Goal: Task Accomplishment & Management: Use online tool/utility

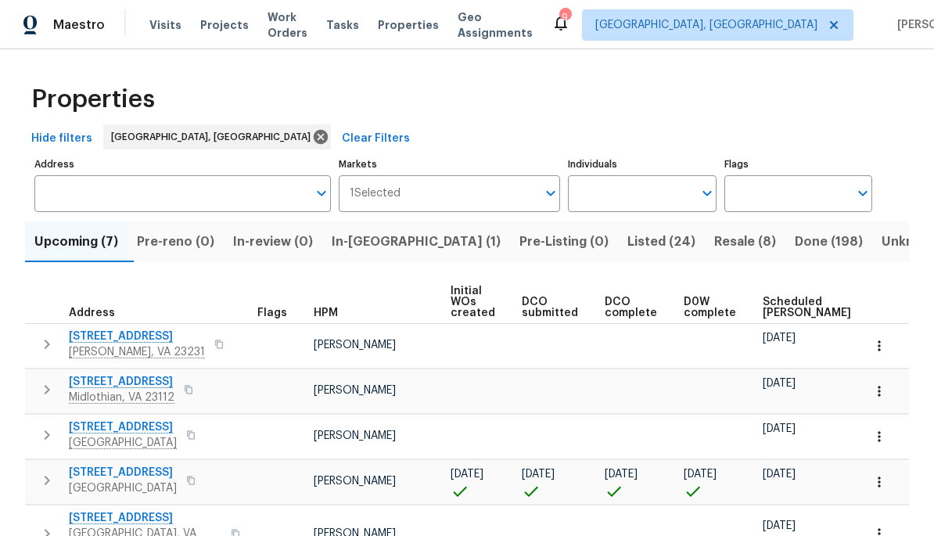
click at [289, 30] on span "Work Orders" at bounding box center [287, 24] width 40 height 31
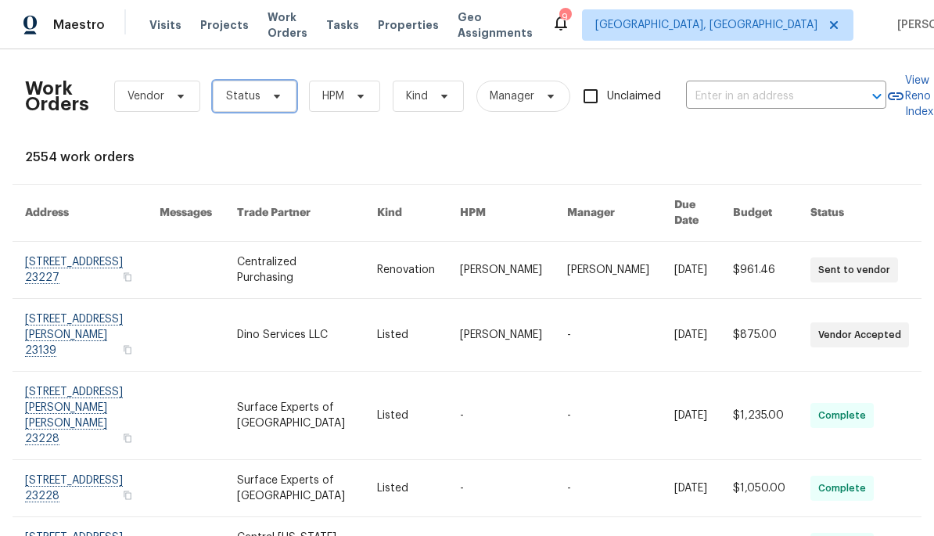
click at [275, 98] on icon at bounding box center [277, 96] width 13 height 13
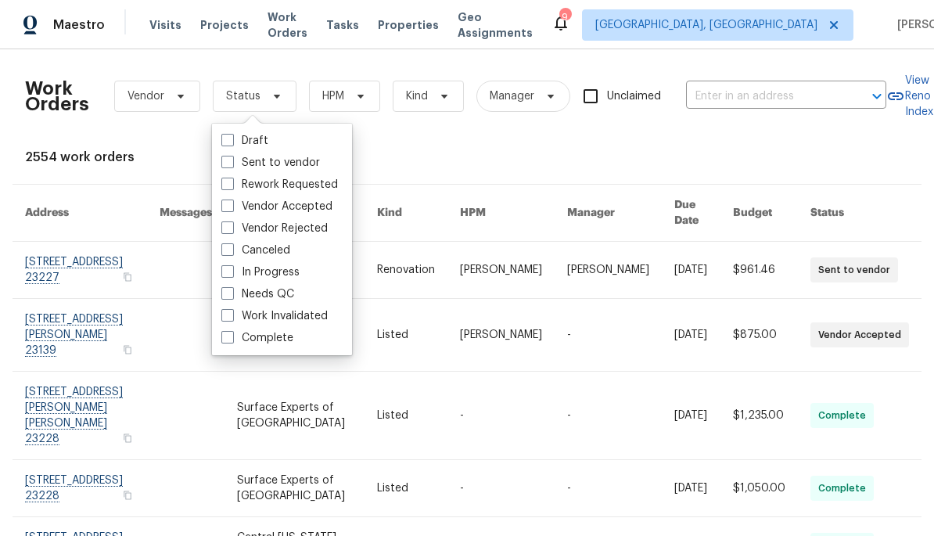
click at [284, 296] on label "Needs QC" at bounding box center [257, 294] width 73 height 16
click at [231, 296] on input "Needs QC" at bounding box center [226, 291] width 10 height 10
checkbox input "true"
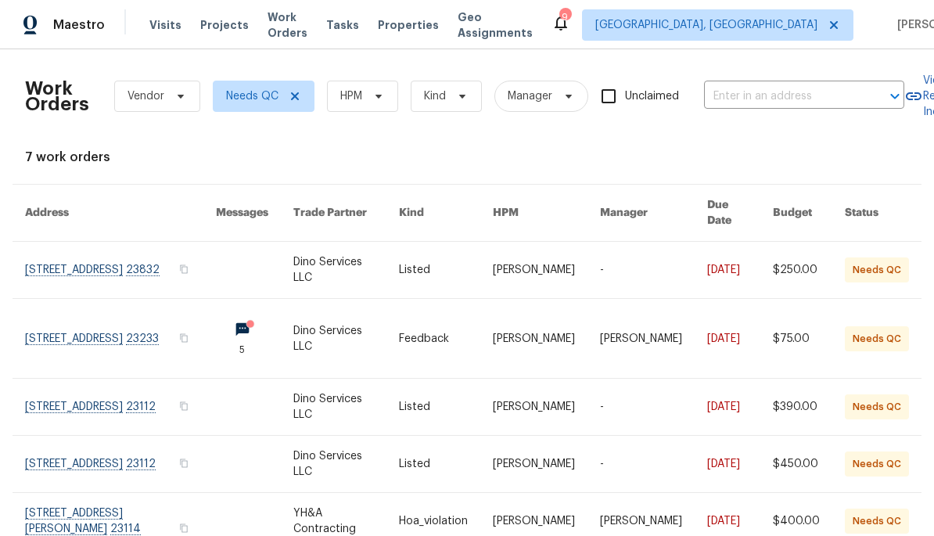
click at [55, 274] on link at bounding box center [120, 270] width 191 height 56
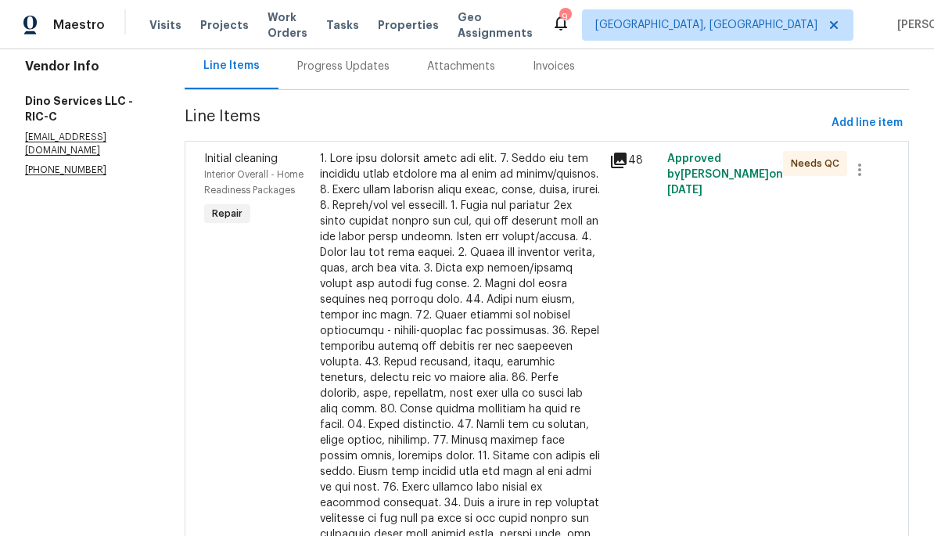
scroll to position [126, 0]
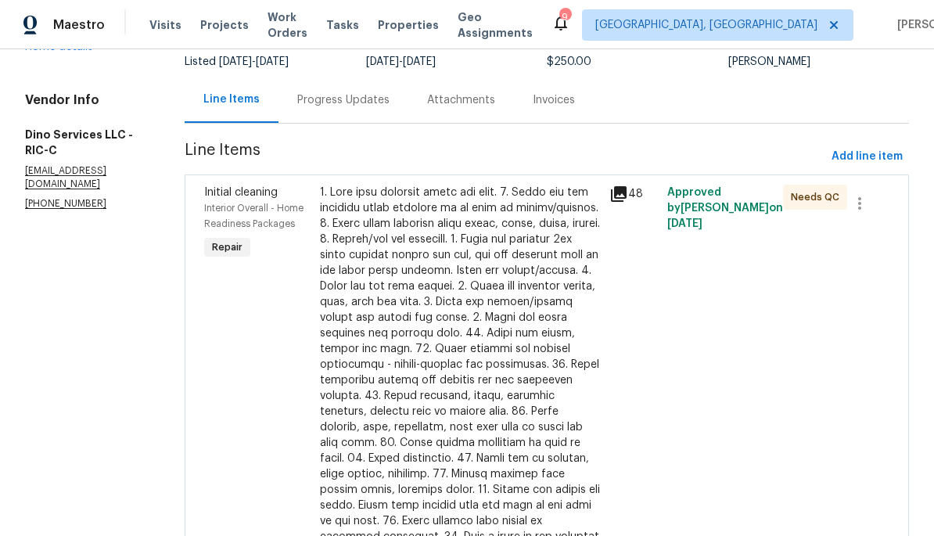
click at [622, 195] on icon at bounding box center [619, 194] width 16 height 16
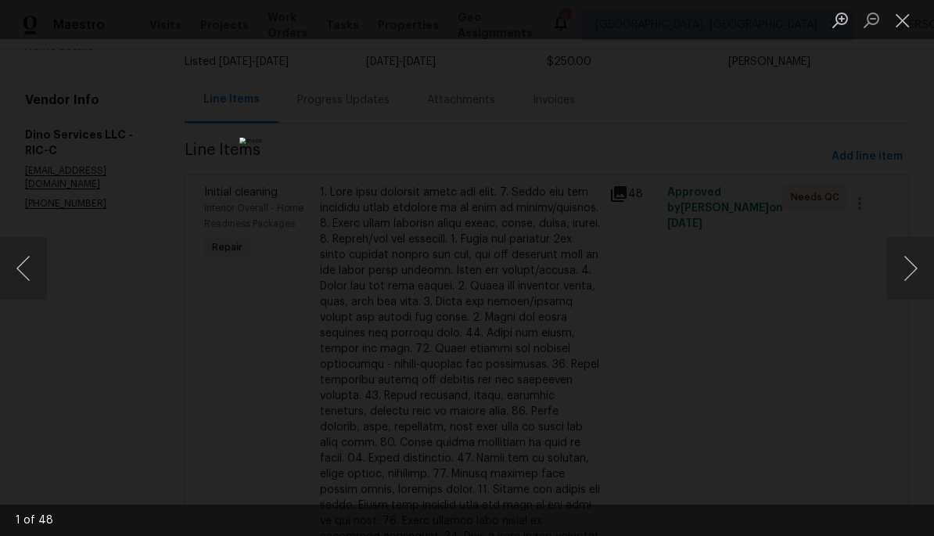
click at [895, 261] on button "Next image" at bounding box center [910, 268] width 47 height 63
click at [895, 264] on button "Next image" at bounding box center [910, 268] width 47 height 63
click at [895, 266] on button "Next image" at bounding box center [910, 268] width 47 height 63
click at [895, 263] on button "Next image" at bounding box center [910, 268] width 47 height 63
click at [892, 258] on button "Next image" at bounding box center [910, 268] width 47 height 63
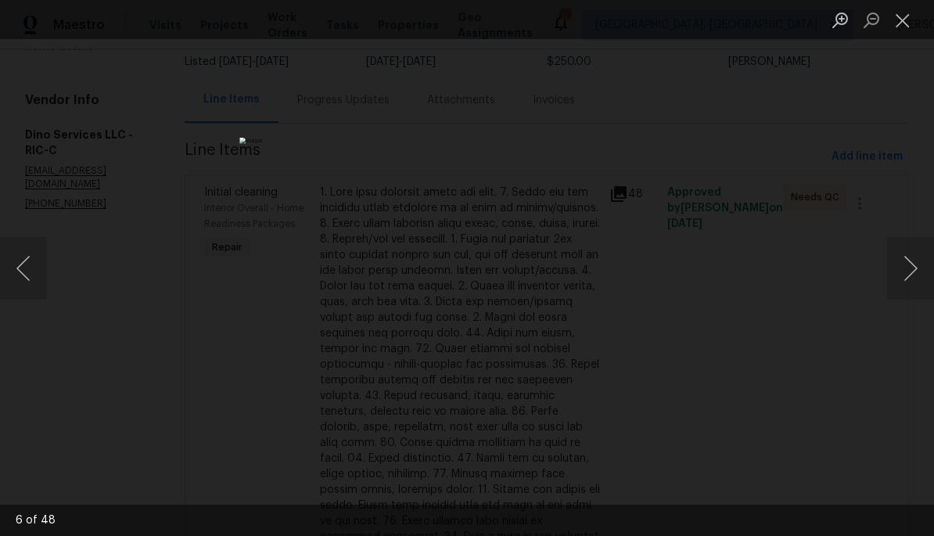
click at [902, 30] on button "Close lightbox" at bounding box center [902, 19] width 31 height 27
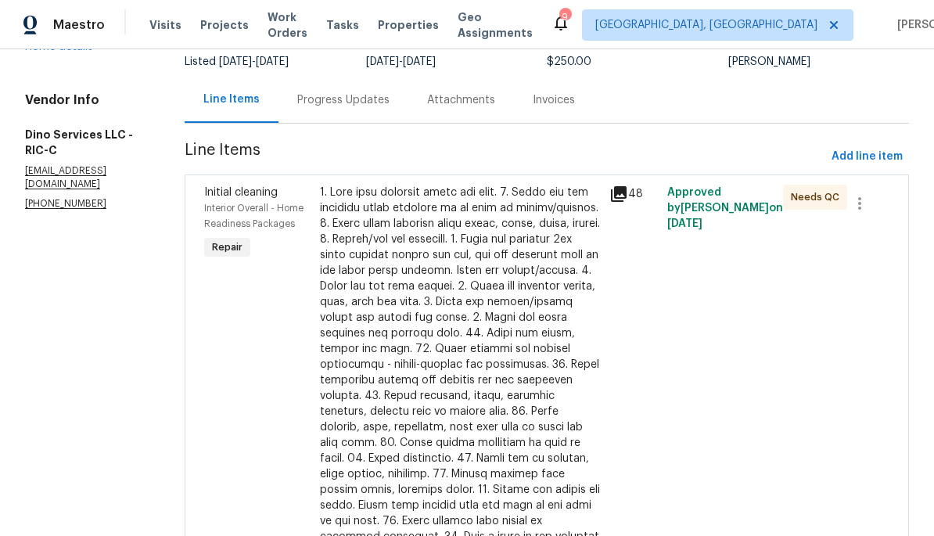
scroll to position [124, 0]
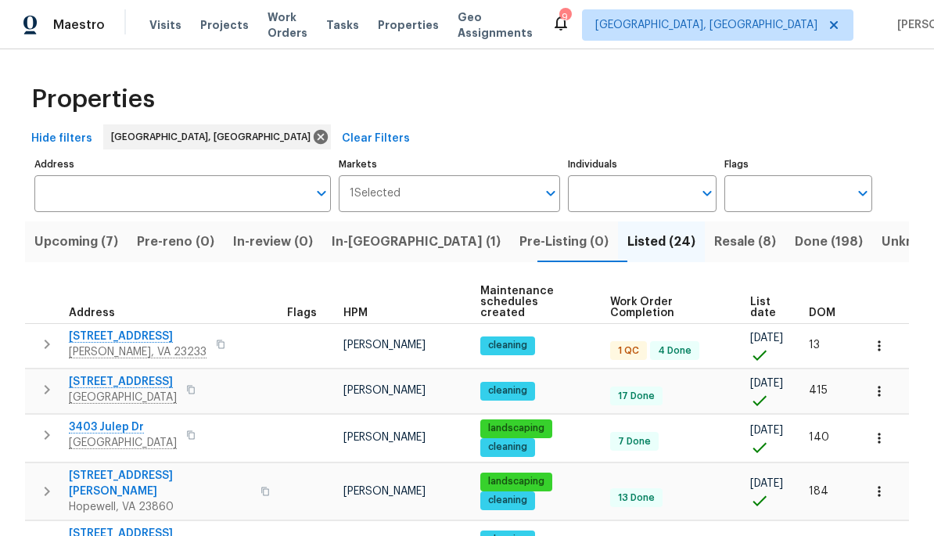
click at [394, 238] on span "In-reno (1)" at bounding box center [416, 242] width 169 height 22
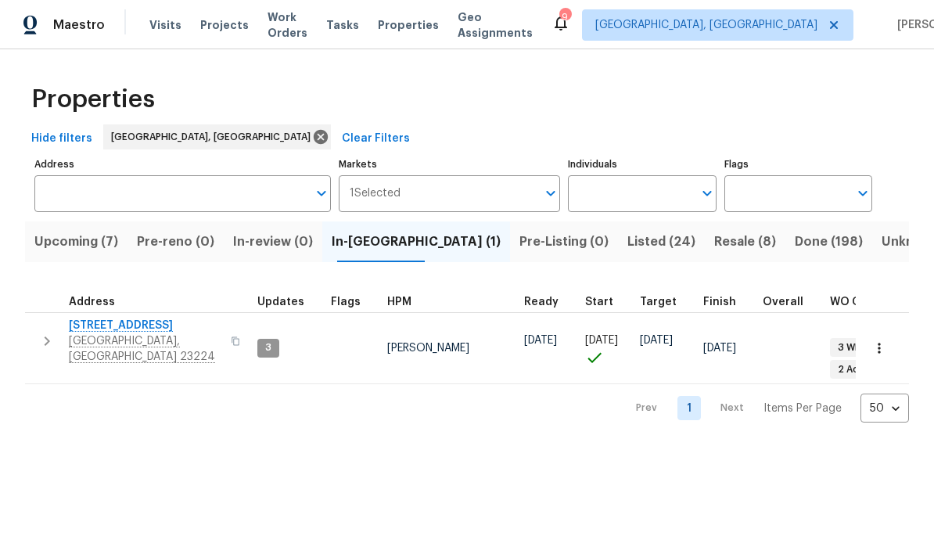
click at [155, 330] on span "801 Bedrock Ln" at bounding box center [145, 325] width 152 height 16
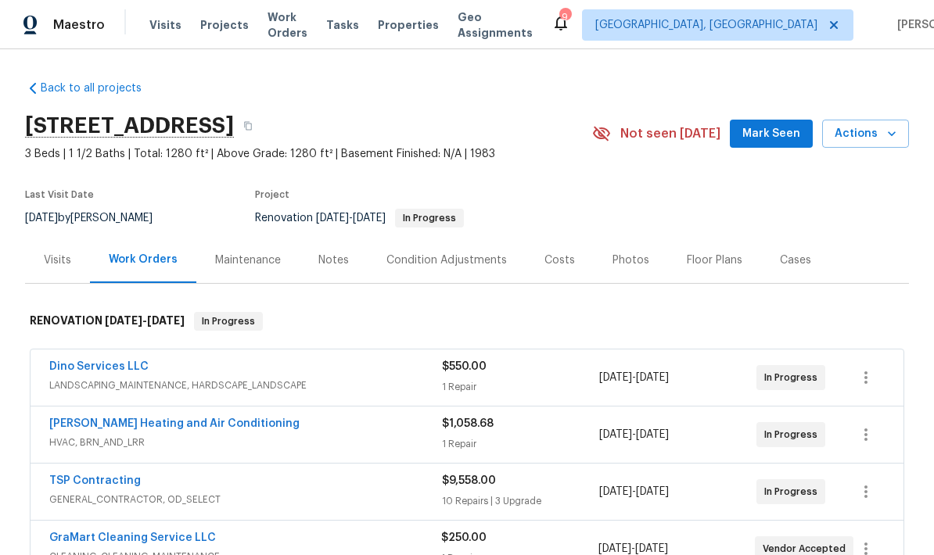
scroll to position [-7, 0]
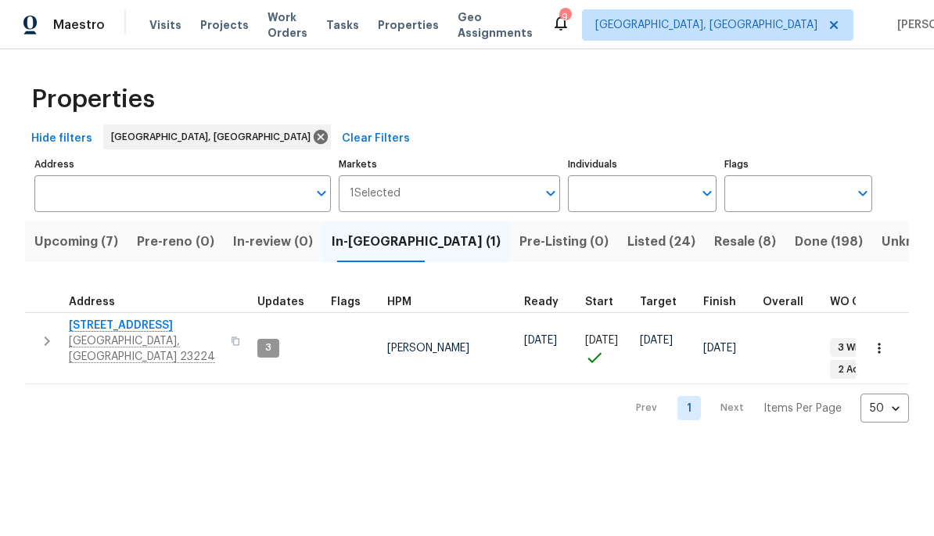
click at [75, 253] on button "Upcoming (7)" at bounding box center [76, 241] width 102 height 41
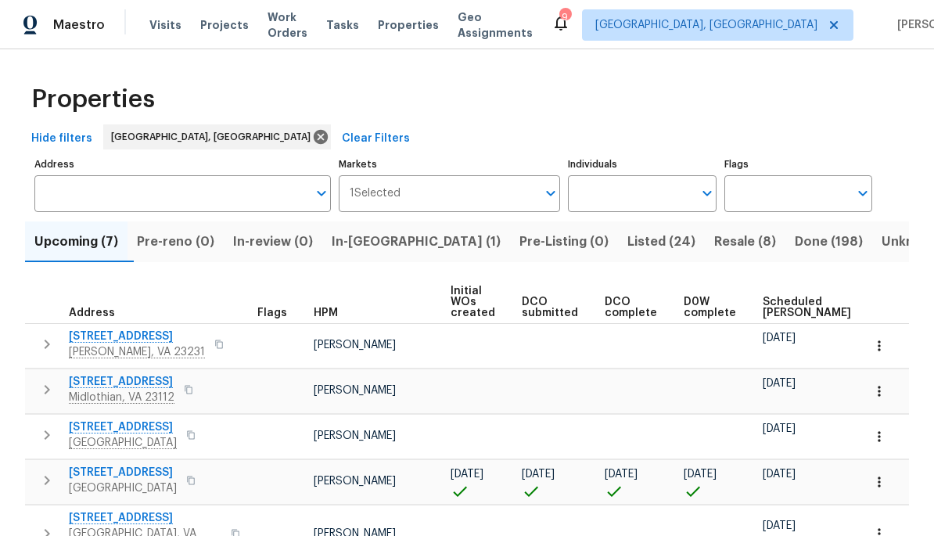
click at [170, 484] on span "Richmond, VA 23227" at bounding box center [123, 488] width 108 height 16
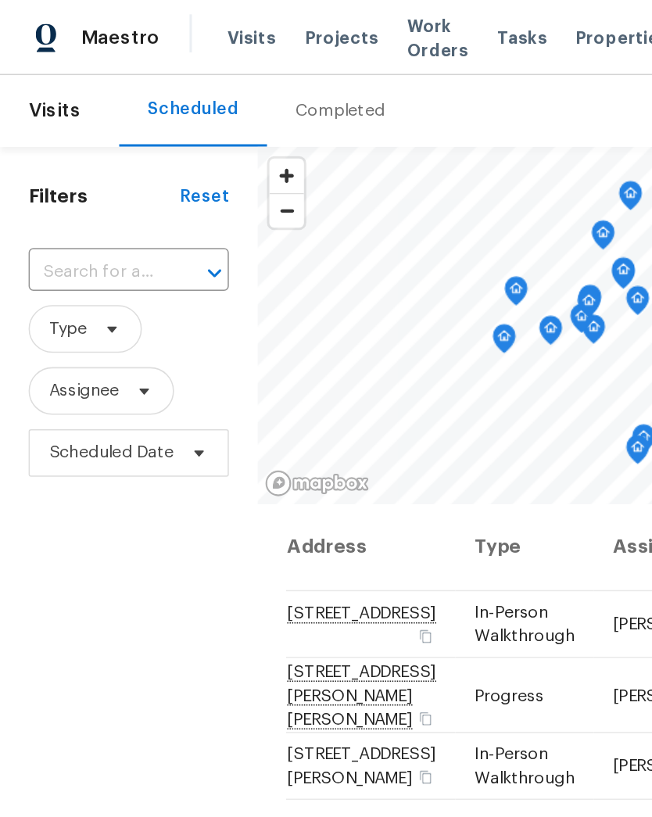
click at [219, 75] on div "Completed" at bounding box center [223, 73] width 59 height 16
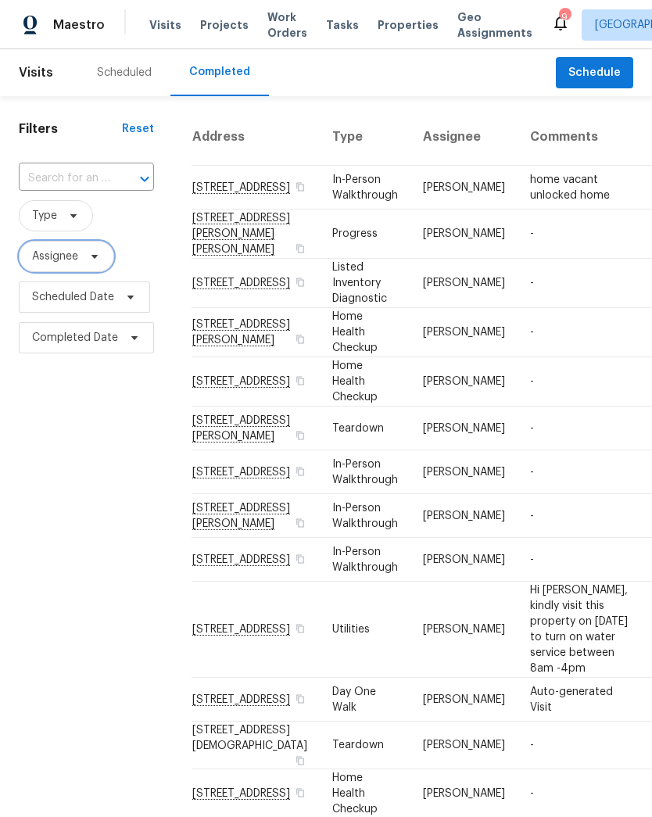
click at [82, 260] on span "Assignee" at bounding box center [66, 256] width 95 height 31
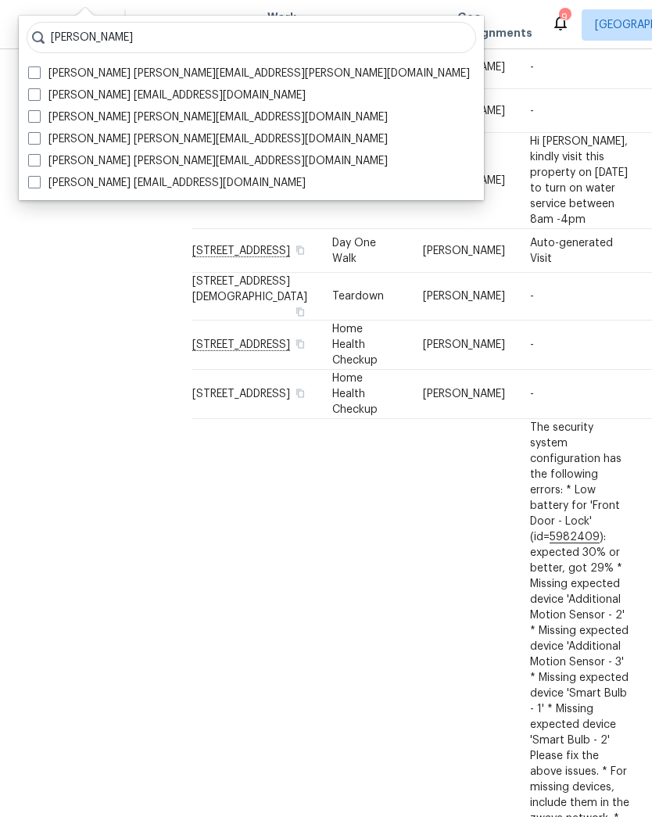
scroll to position [450, 0]
type input "Neilson"
click at [292, 72] on label "Christopher Neilson christopher.neilson@opendoor.com" at bounding box center [249, 74] width 442 height 16
click at [38, 72] on input "Christopher Neilson christopher.neilson@opendoor.com" at bounding box center [33, 71] width 10 height 10
checkbox input "true"
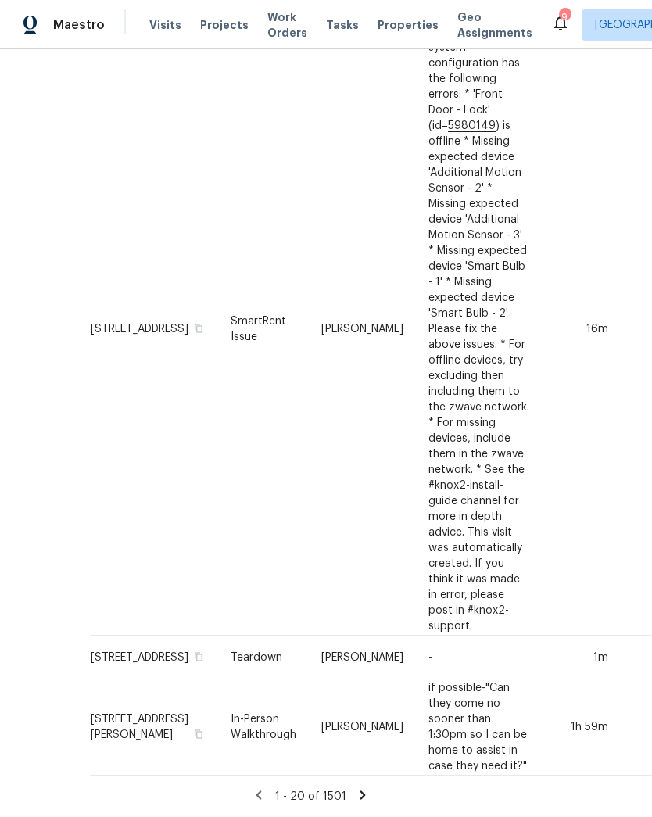
click at [369, 535] on icon at bounding box center [363, 795] width 14 height 14
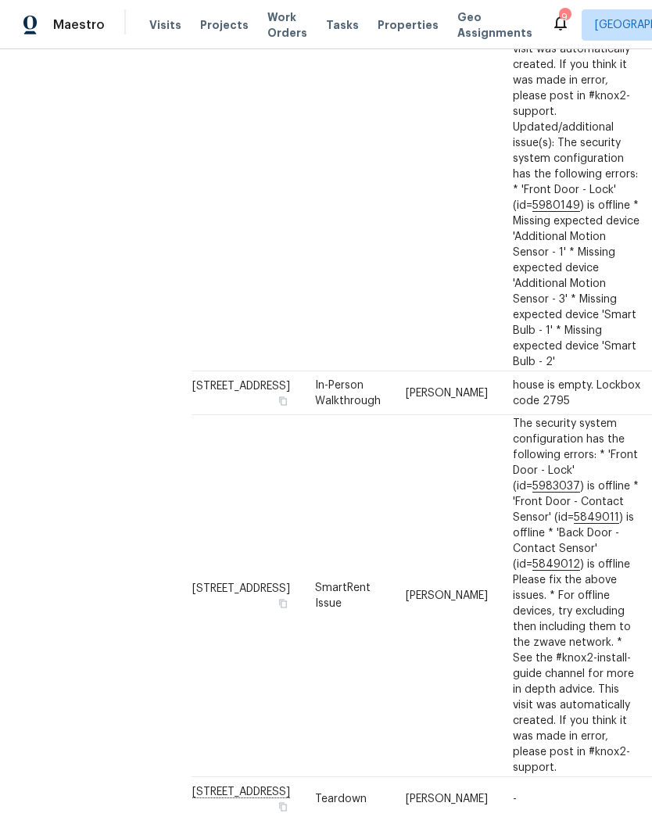
scroll to position [985, 0]
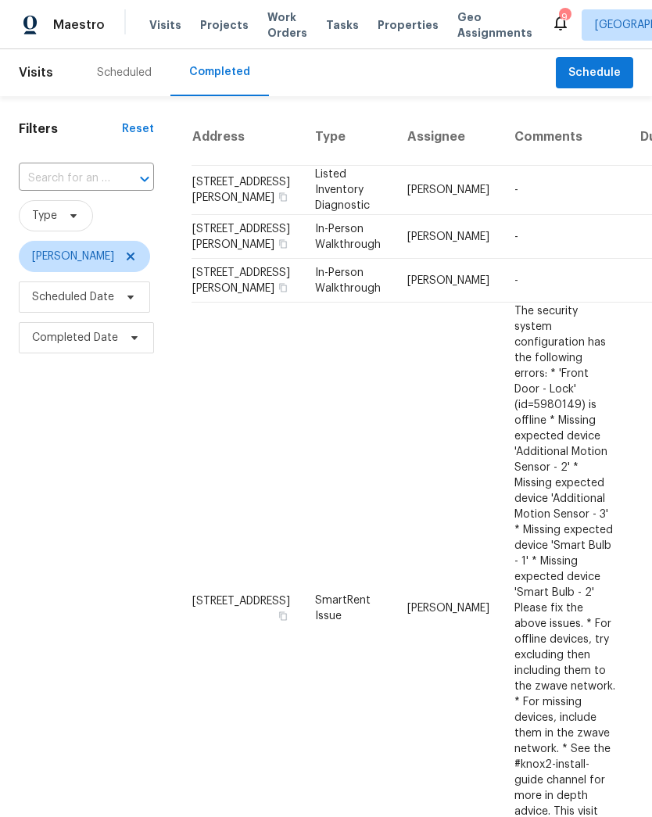
click at [536, 303] on td "-" at bounding box center [565, 281] width 126 height 44
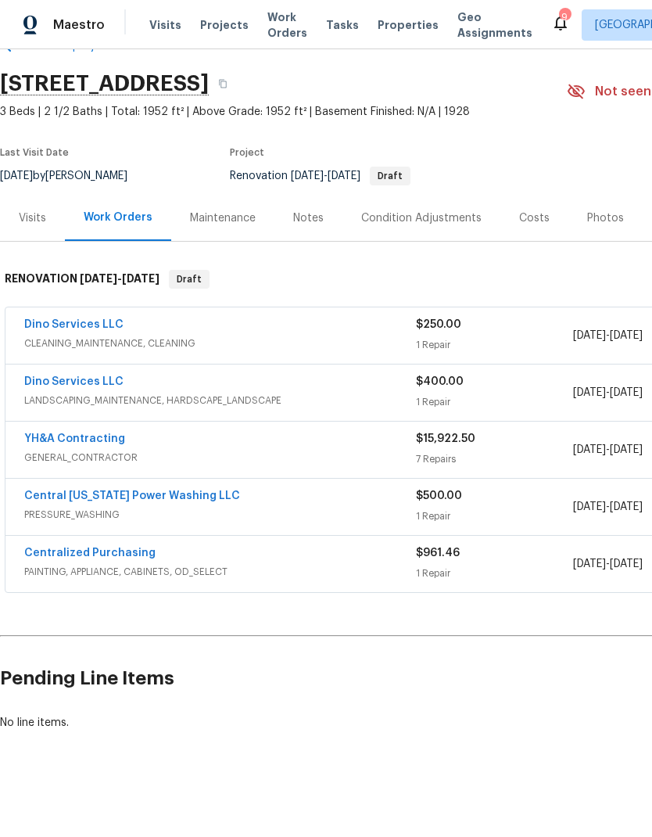
scroll to position [41, 0]
click at [53, 443] on link "YH&A Contracting" at bounding box center [74, 439] width 101 height 11
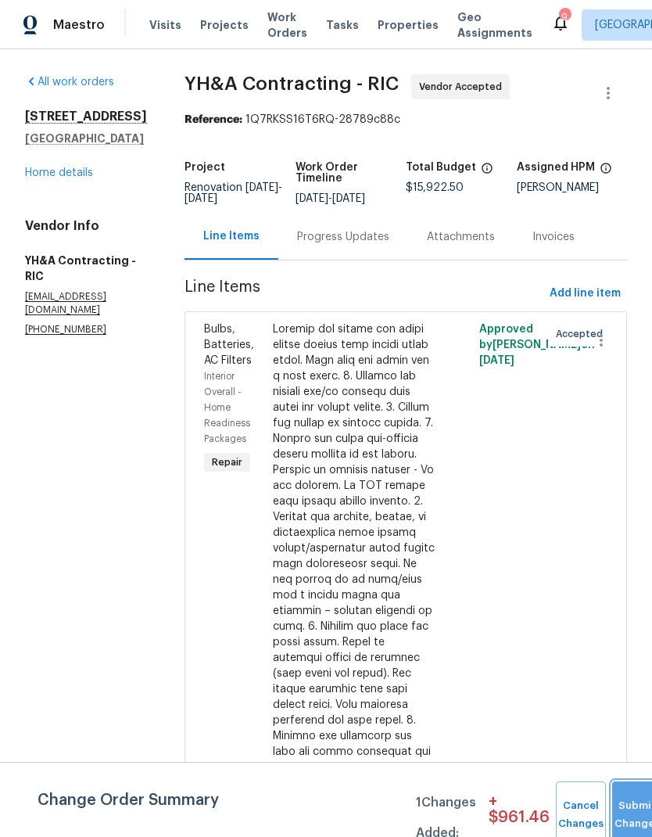
click at [636, 554] on button "Submit Changes" at bounding box center [637, 814] width 50 height 67
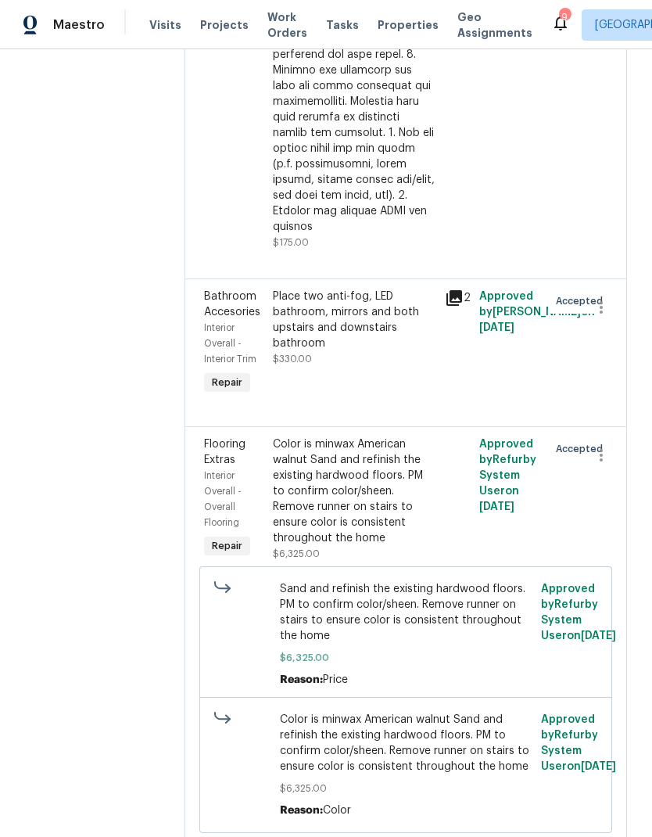
scroll to position [668, 0]
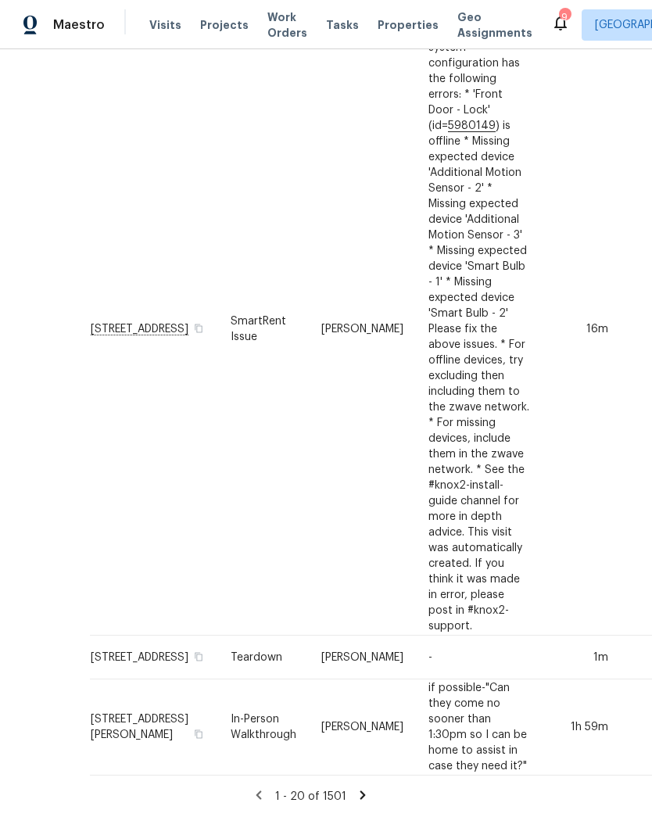
click at [366, 794] on icon at bounding box center [362, 795] width 5 height 9
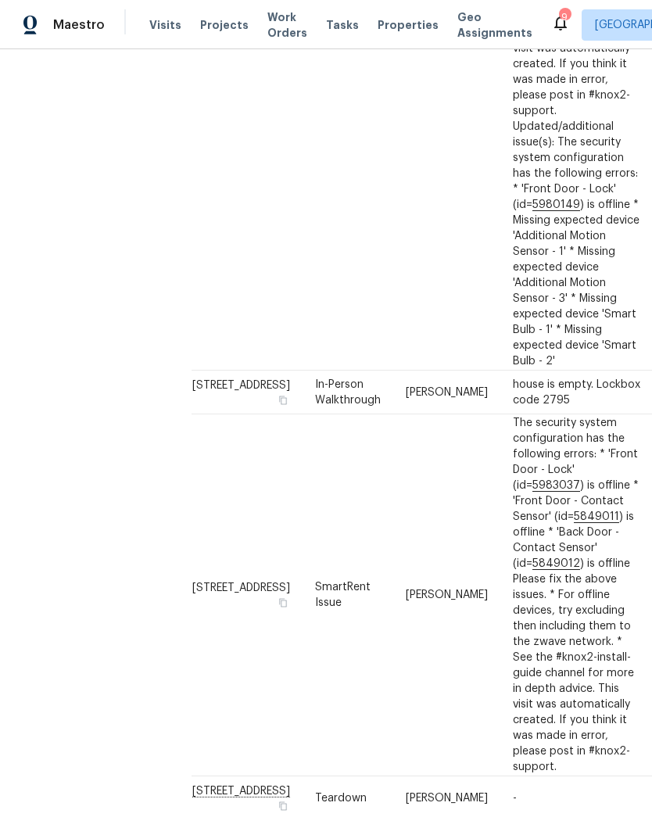
scroll to position [985, 0]
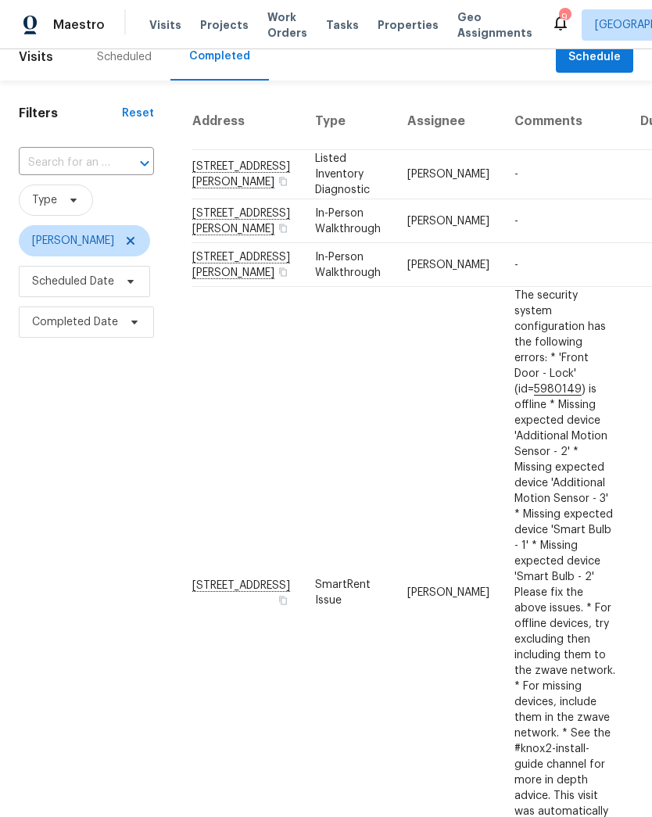
scroll to position [17, 0]
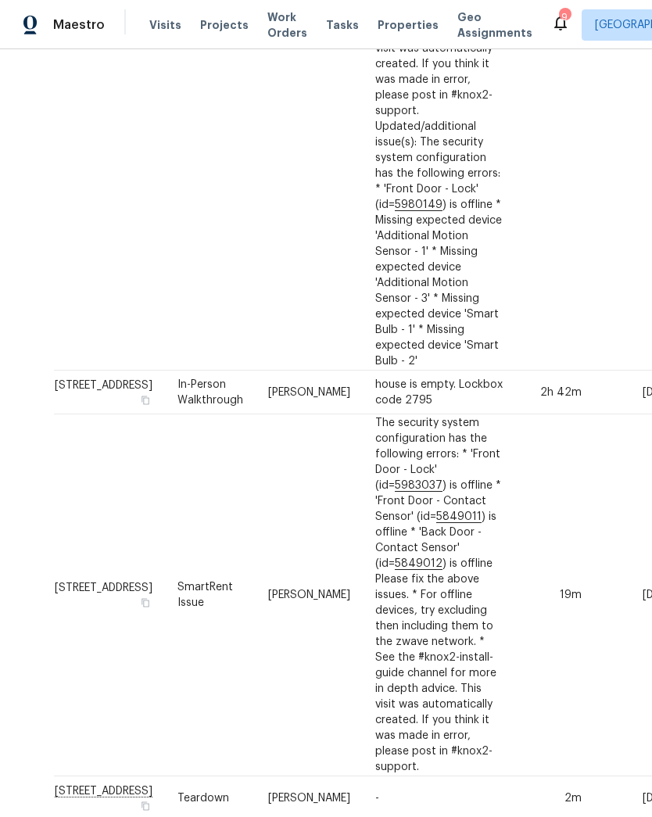
scroll to position [985, 138]
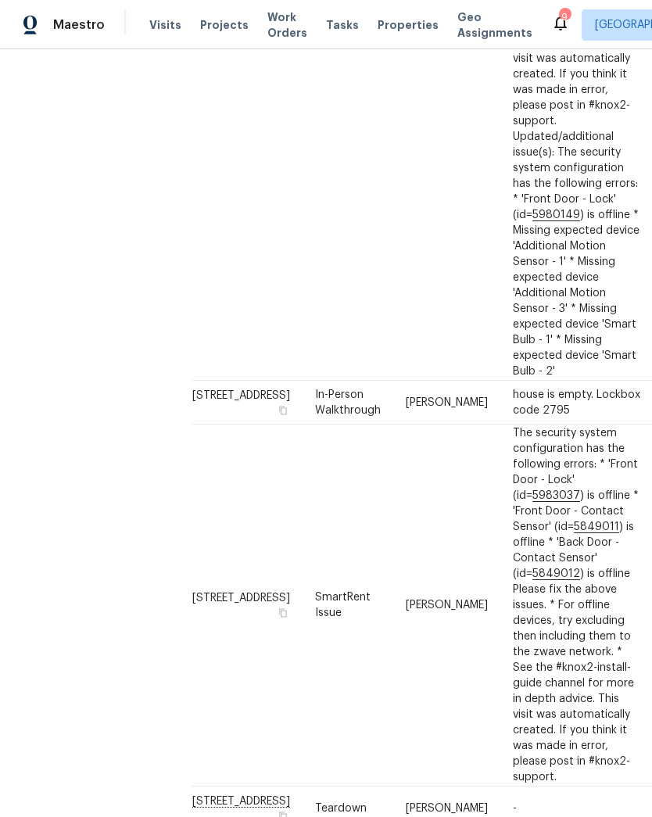
scroll to position [976, 0]
